Goal: Task Accomplishment & Management: Manage account settings

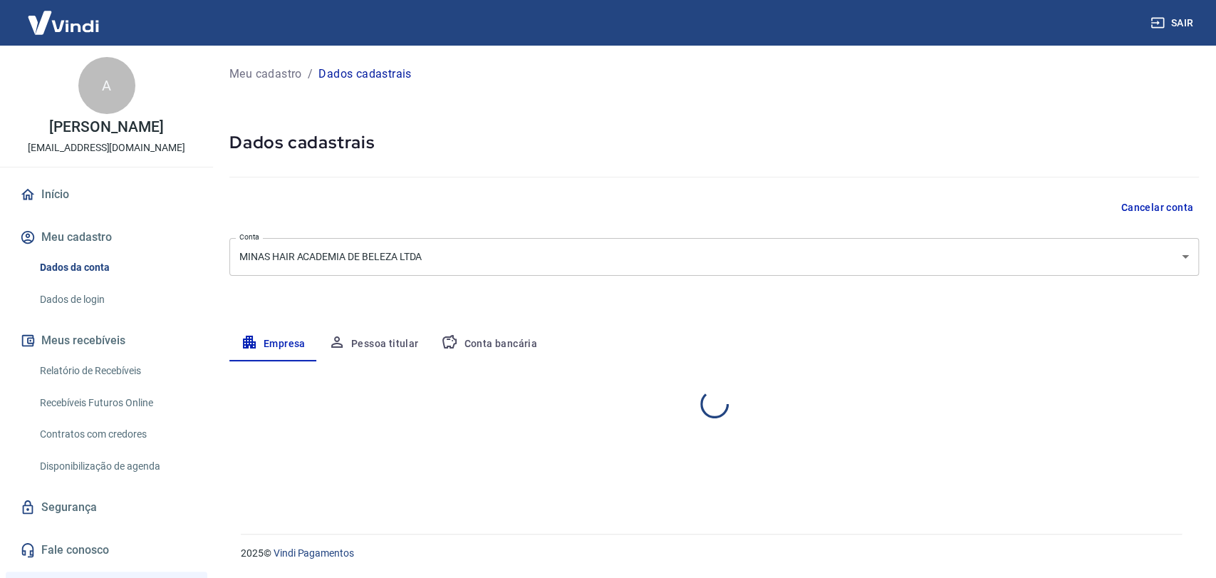
select select "MG"
select select "business"
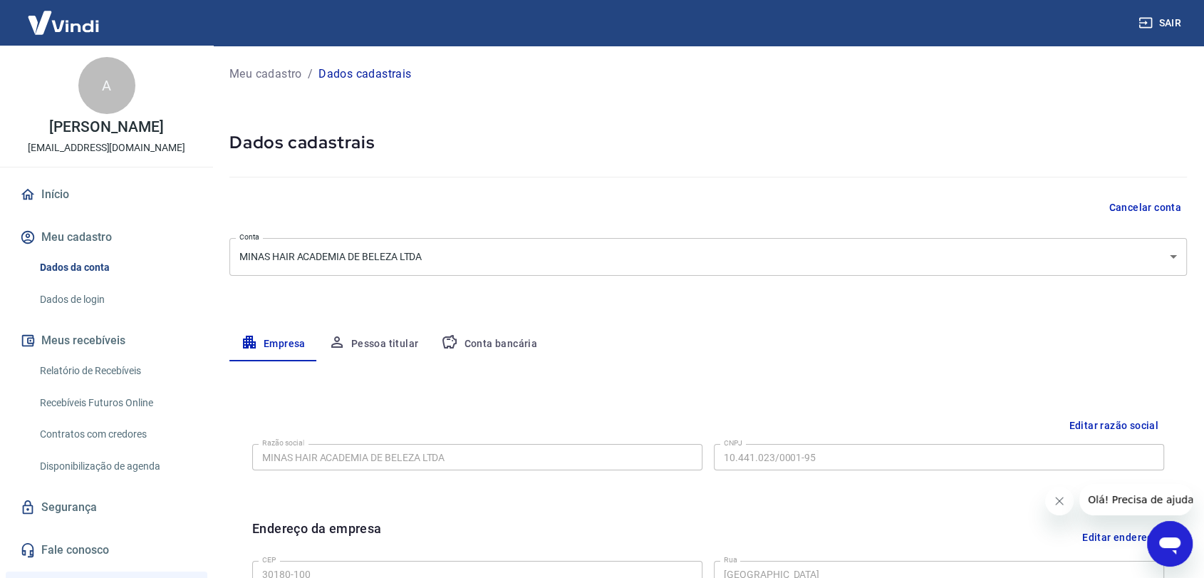
scroll to position [237, 0]
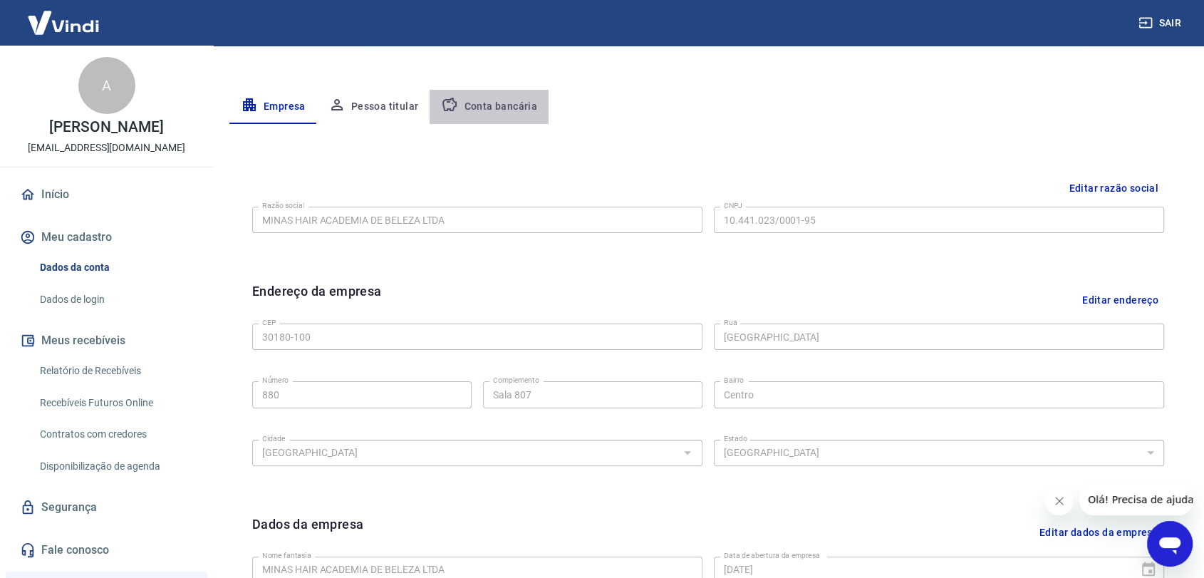
click at [486, 110] on button "Conta bancária" at bounding box center [489, 107] width 119 height 34
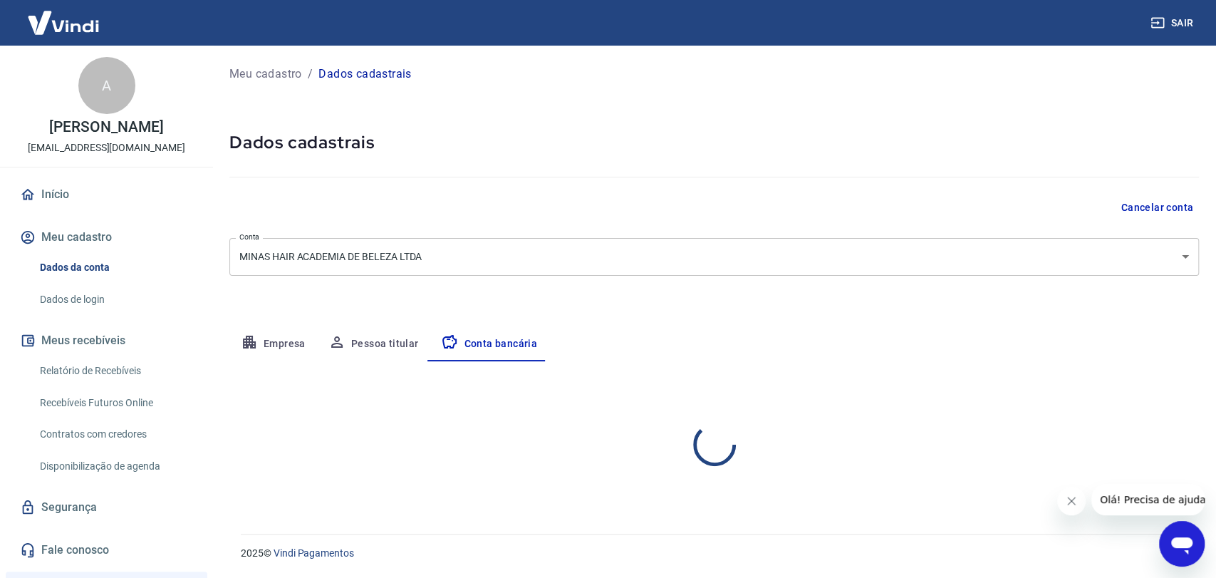
select select "1"
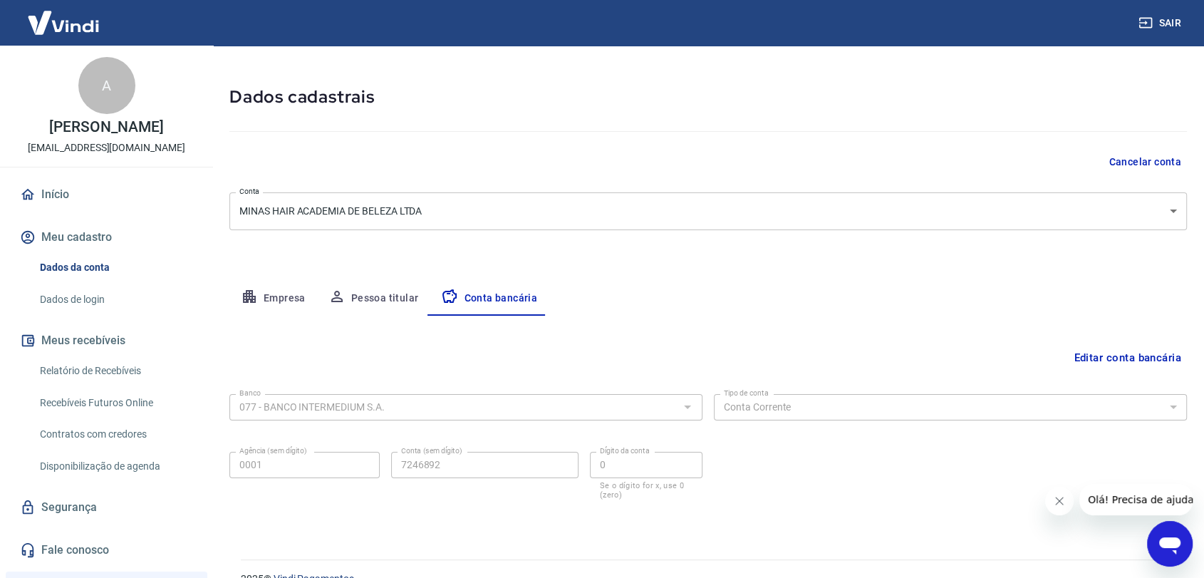
scroll to position [71, 0]
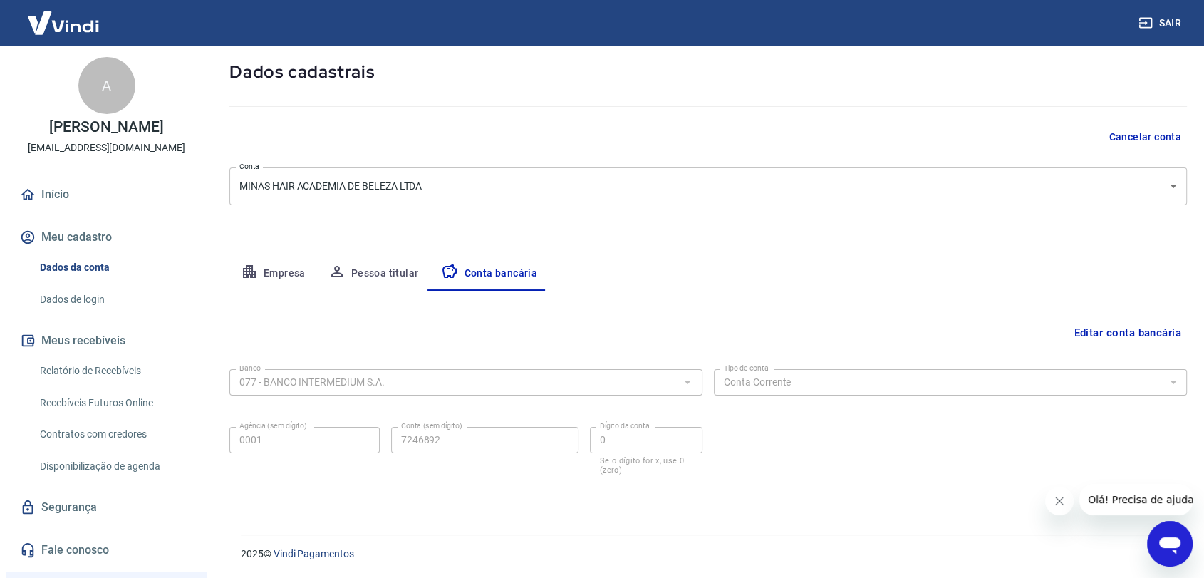
drag, startPoint x: 1058, startPoint y: 502, endPoint x: 2098, endPoint y: 857, distance: 1098.5
click at [1058, 502] on icon "Fechar mensagem da empresa" at bounding box center [1059, 500] width 11 height 11
click at [1103, 334] on button "Editar conta bancária" at bounding box center [1127, 332] width 119 height 27
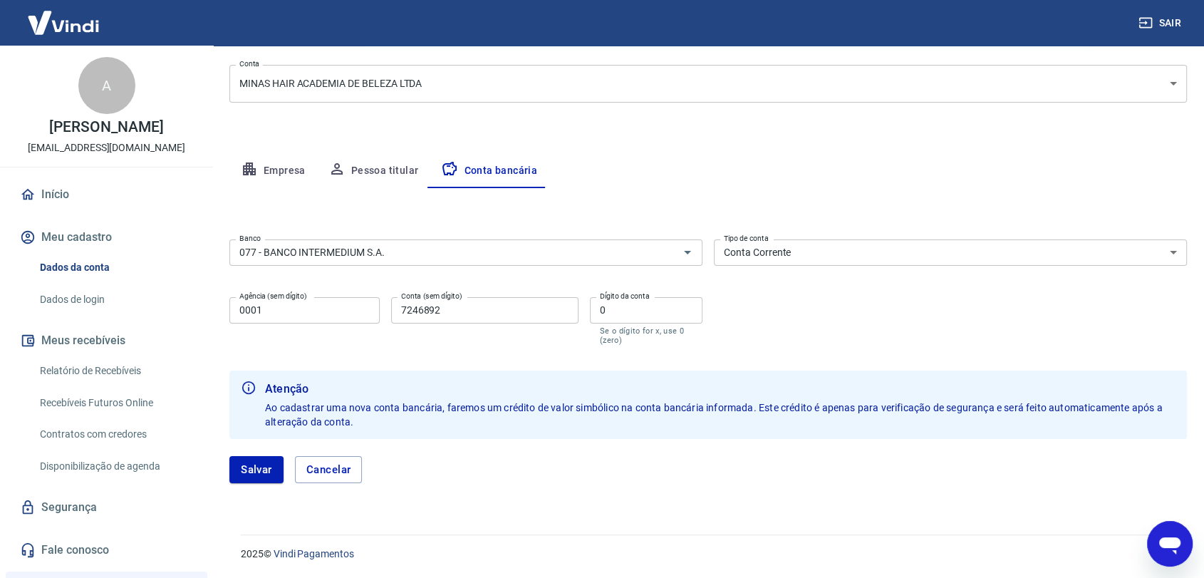
scroll to position [94, 0]
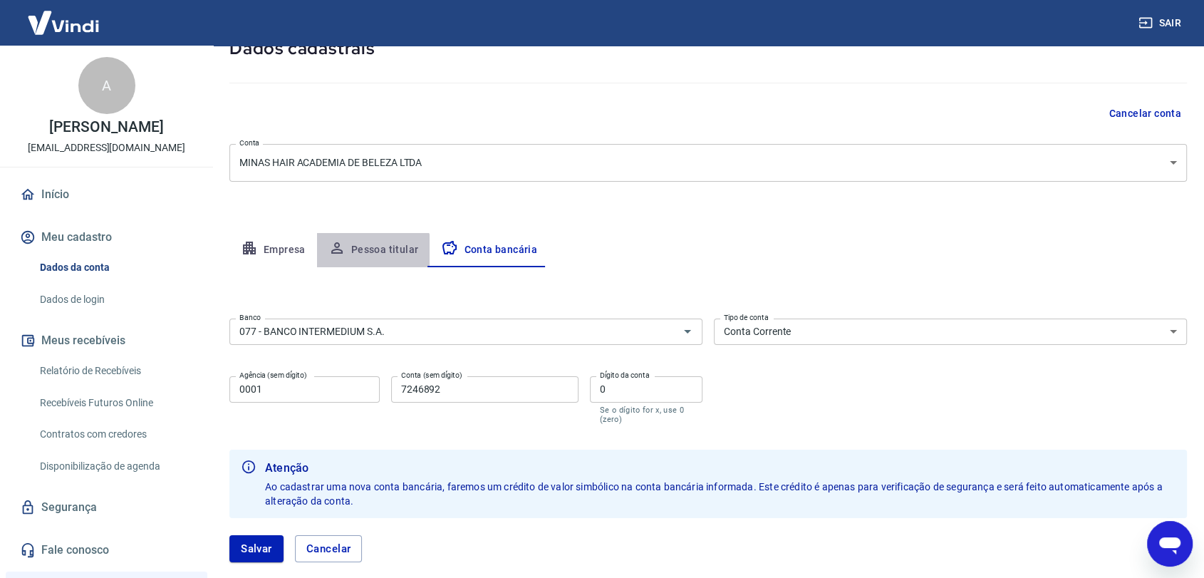
click at [371, 252] on button "Pessoa titular" at bounding box center [373, 250] width 113 height 34
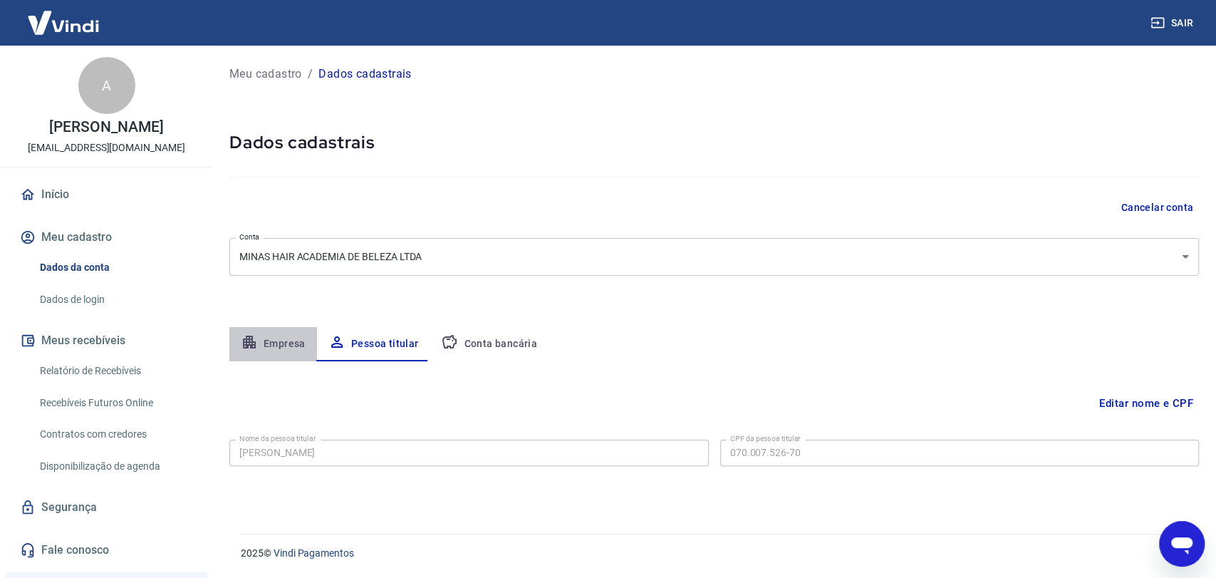
click at [271, 338] on button "Empresa" at bounding box center [273, 344] width 88 height 34
select select "MG"
select select "business"
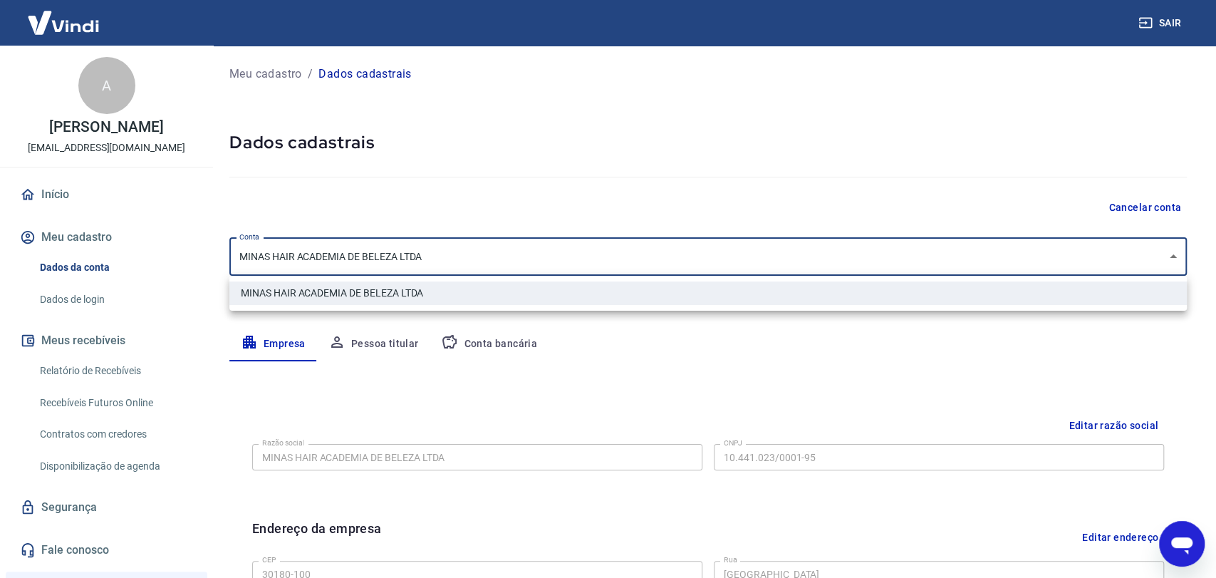
click at [1132, 258] on body "Sair A [PERSON_NAME] [EMAIL_ADDRESS][DOMAIN_NAME] Início Meu cadastro Dados da …" at bounding box center [608, 289] width 1216 height 578
click at [1132, 258] on div at bounding box center [608, 289] width 1216 height 578
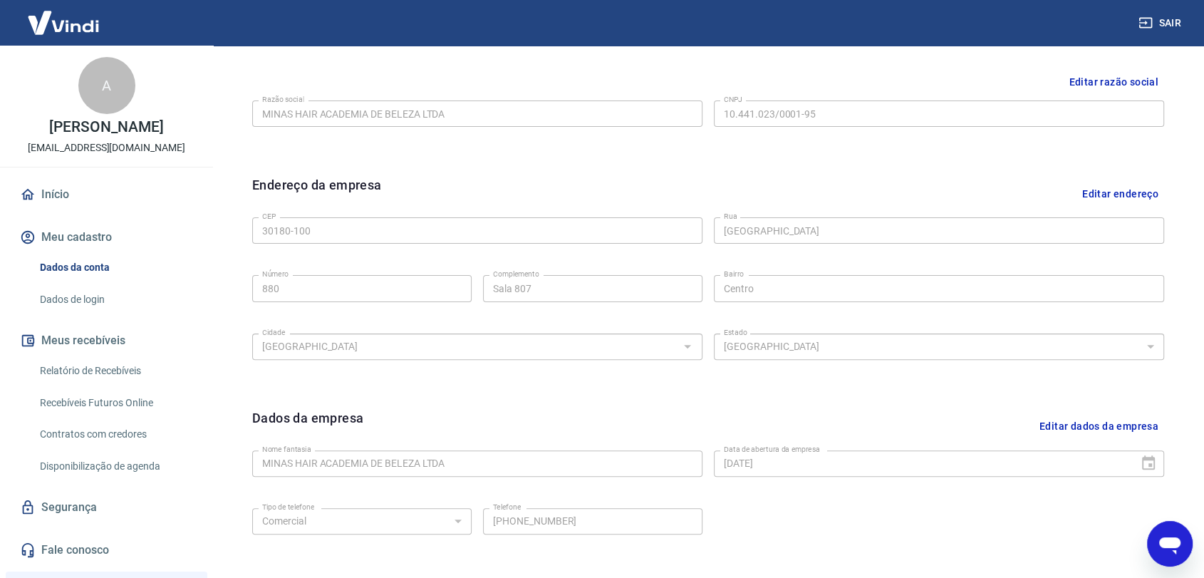
scroll to position [395, 0]
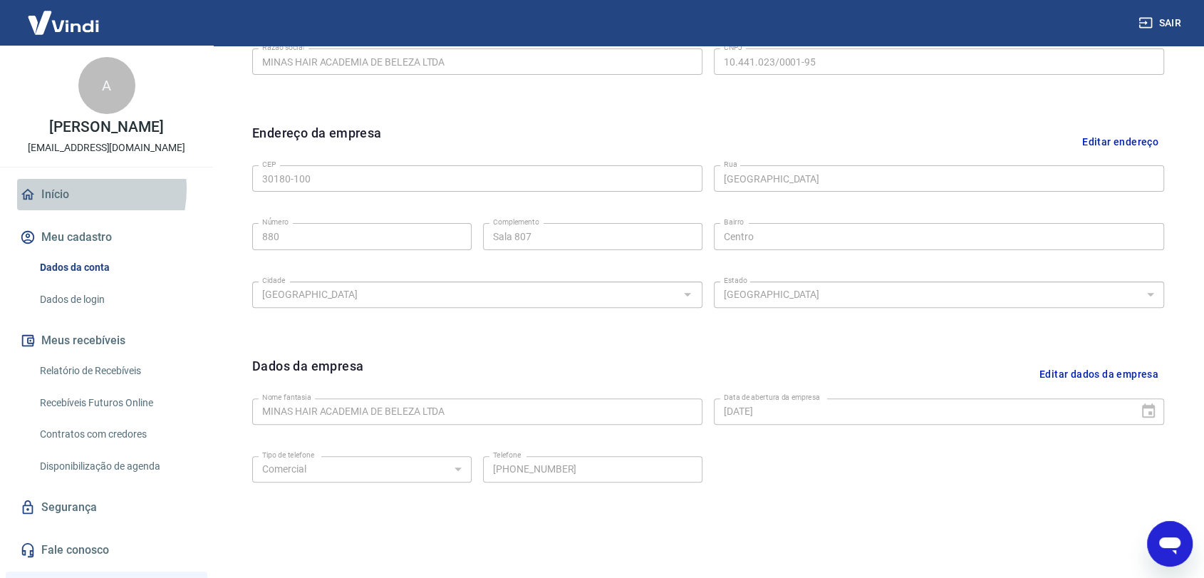
click at [66, 204] on link "Início" at bounding box center [106, 194] width 179 height 31
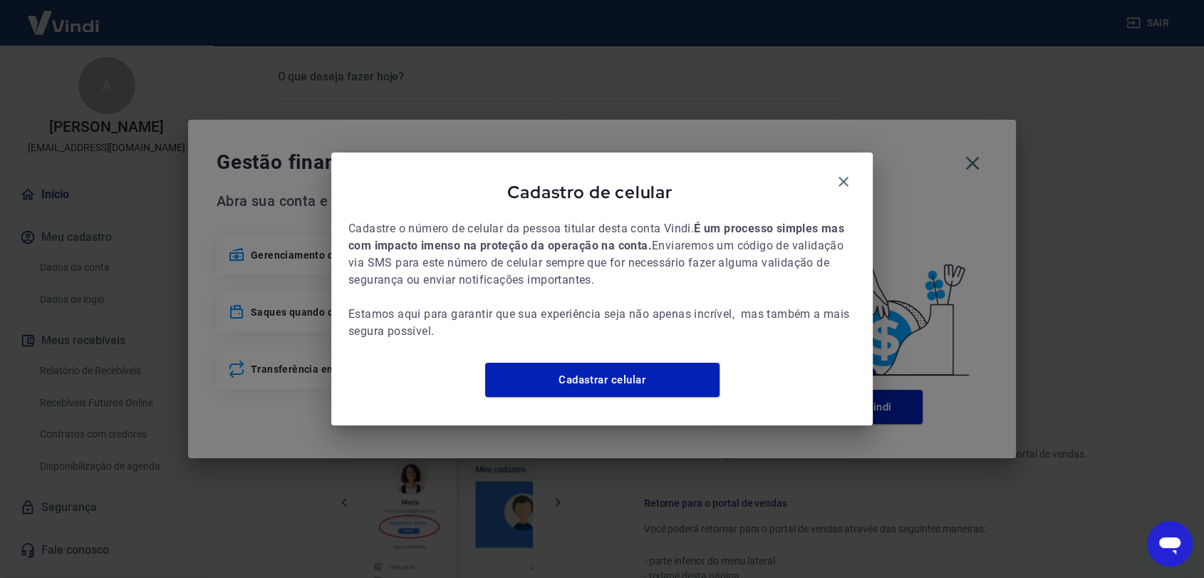
scroll to position [625, 0]
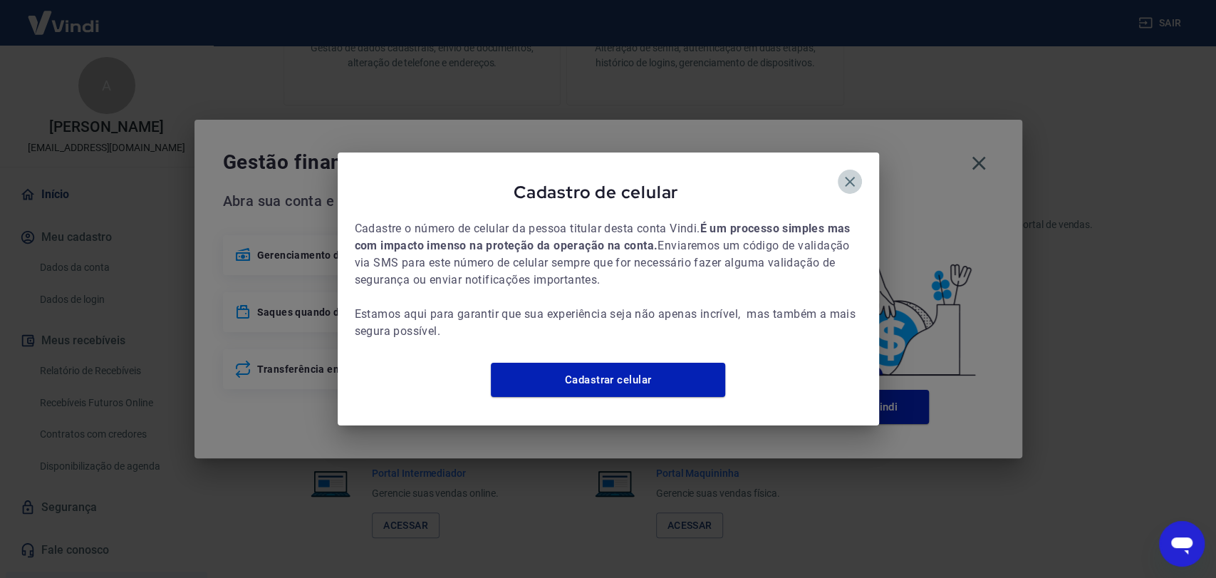
drag, startPoint x: 849, startPoint y: 172, endPoint x: 906, endPoint y: 172, distance: 57.0
click at [849, 177] on icon "button" at bounding box center [850, 182] width 10 height 10
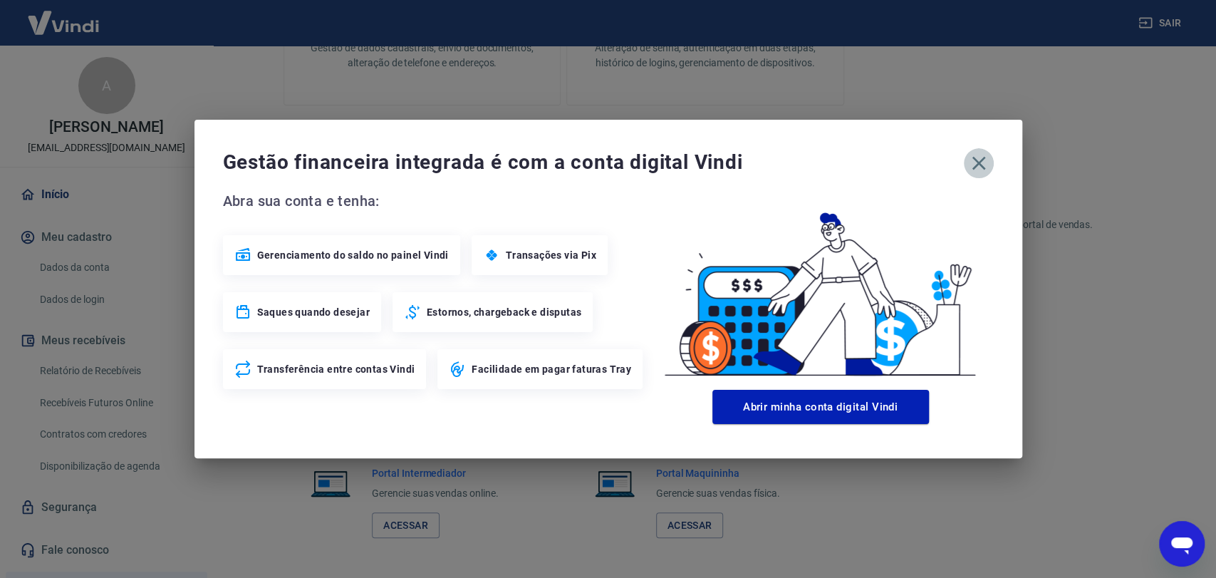
click at [975, 162] on icon "button" at bounding box center [979, 163] width 23 height 23
